Goal: Task Accomplishment & Management: Use online tool/utility

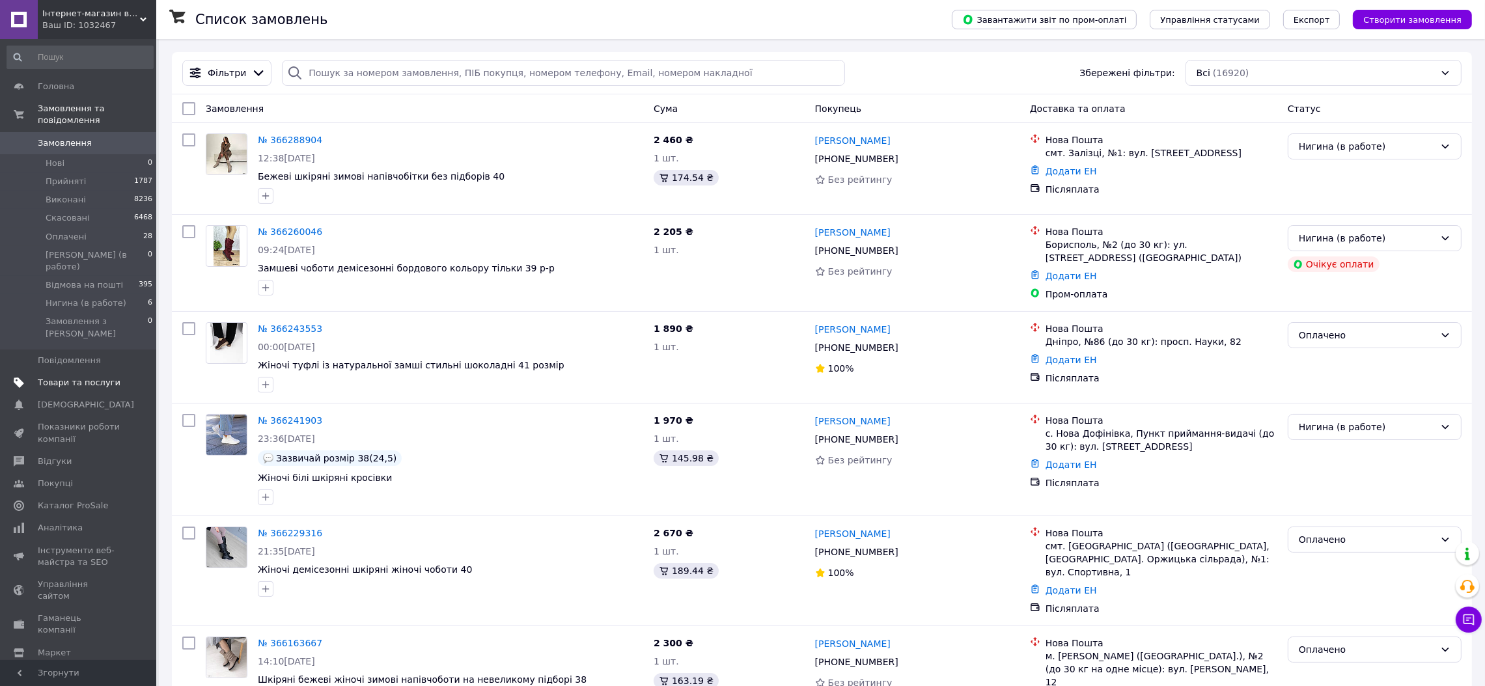
click at [109, 377] on span "Товари та послуги" at bounding box center [79, 383] width 83 height 12
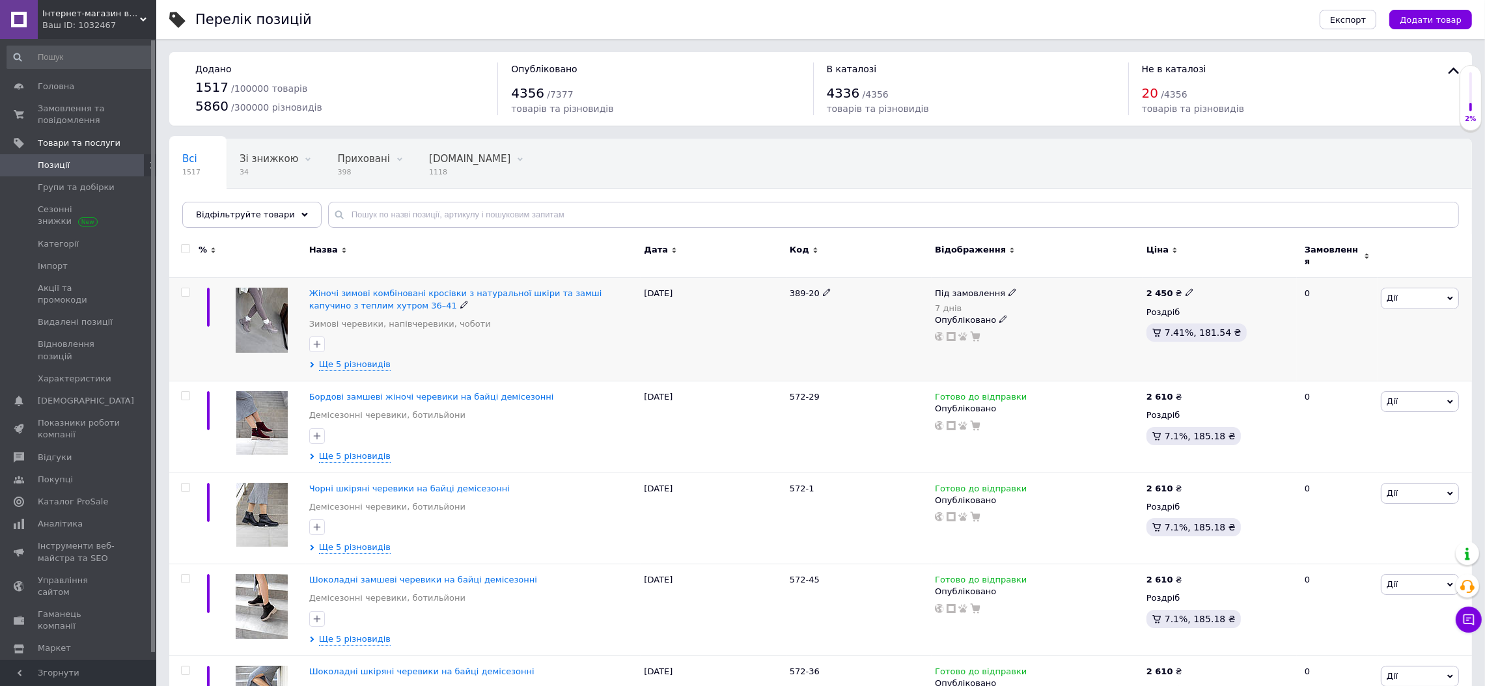
click at [1405, 297] on span "Дії" at bounding box center [1419, 298] width 78 height 21
click at [1369, 353] on li "Копіювати" at bounding box center [1371, 360] width 172 height 18
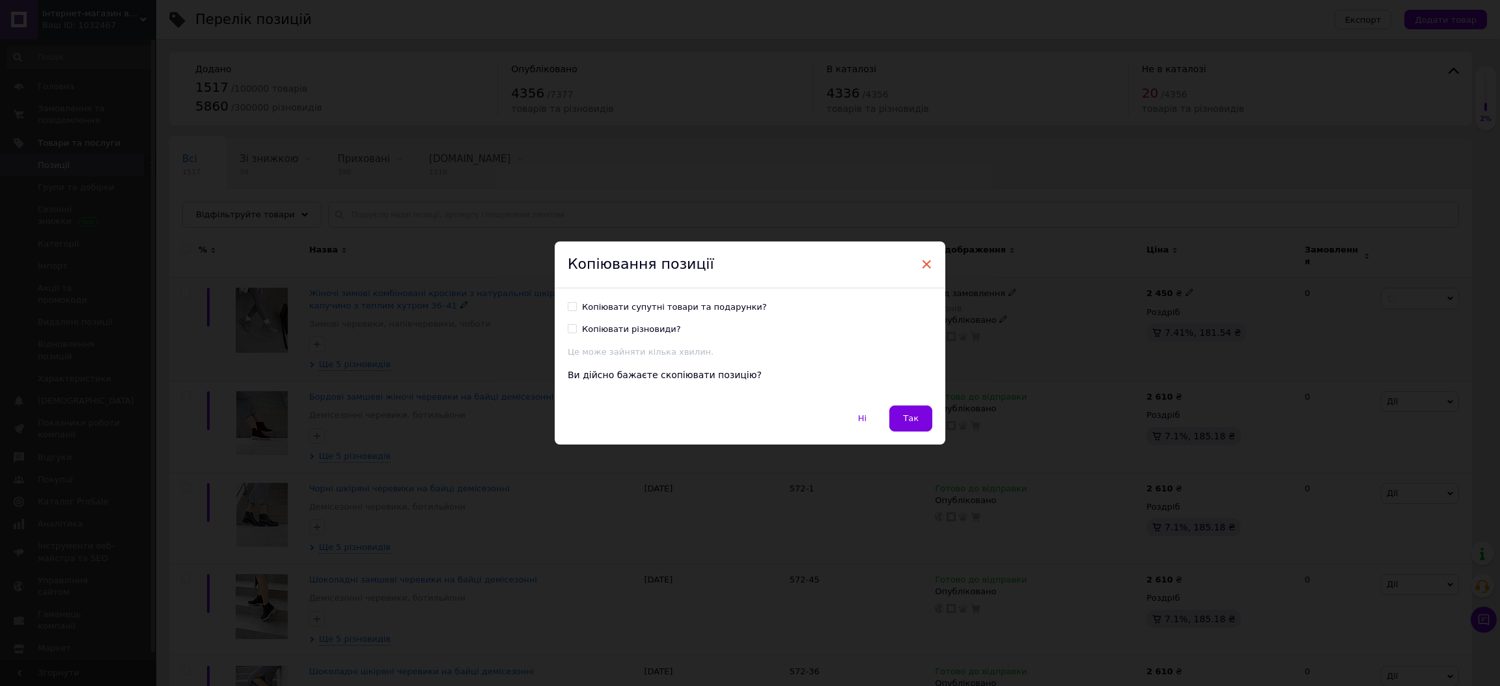
click at [927, 271] on span "×" at bounding box center [926, 264] width 12 height 22
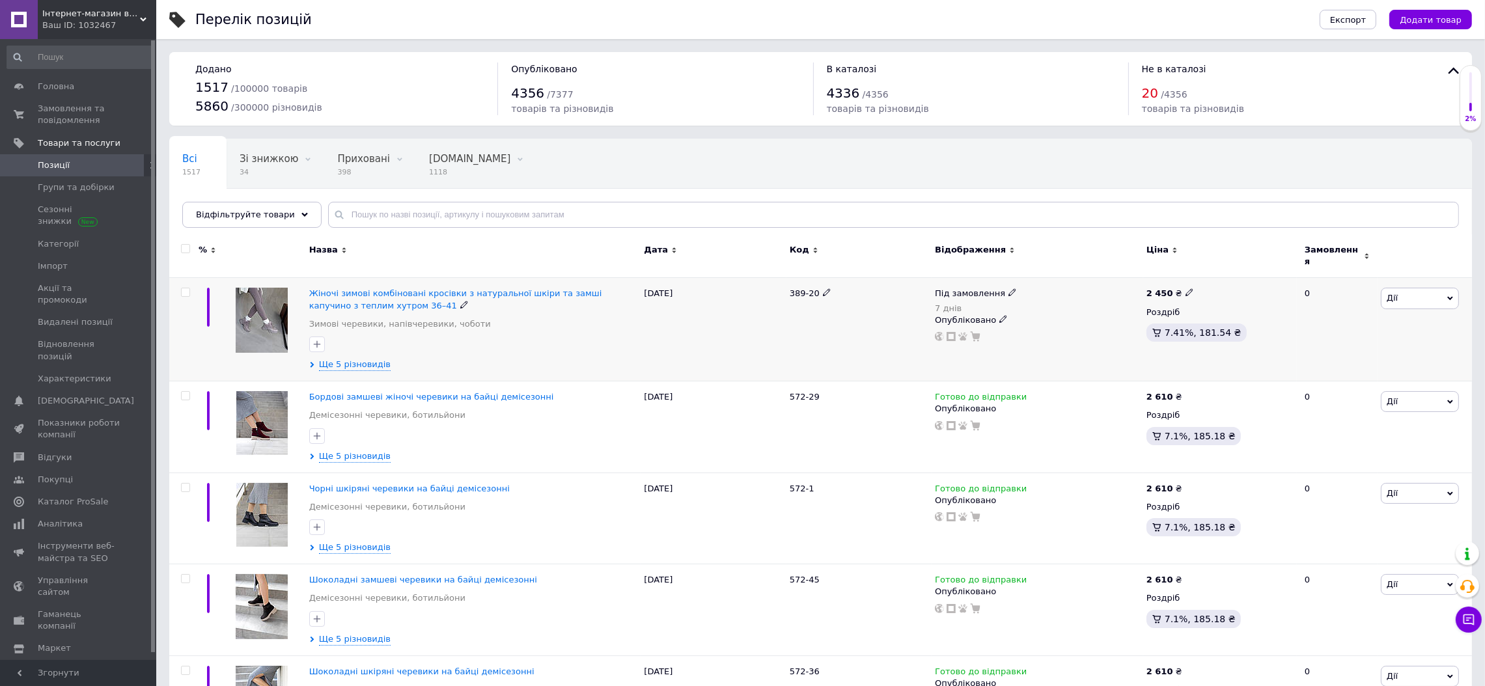
click at [1425, 290] on span "Дії" at bounding box center [1419, 298] width 78 height 21
click at [1341, 353] on li "Копіювати" at bounding box center [1371, 360] width 172 height 18
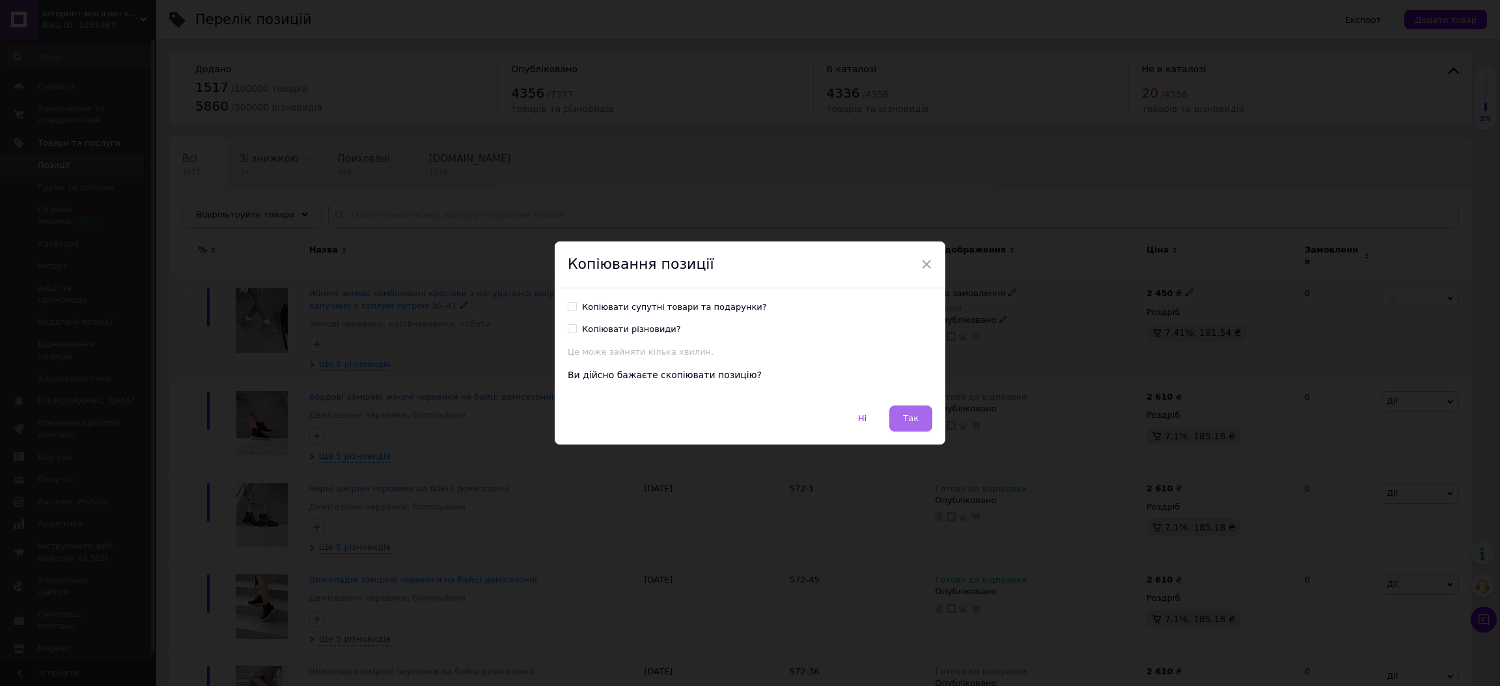
click at [908, 417] on span "Так" at bounding box center [911, 418] width 16 height 10
